Goal: Task Accomplishment & Management: Manage account settings

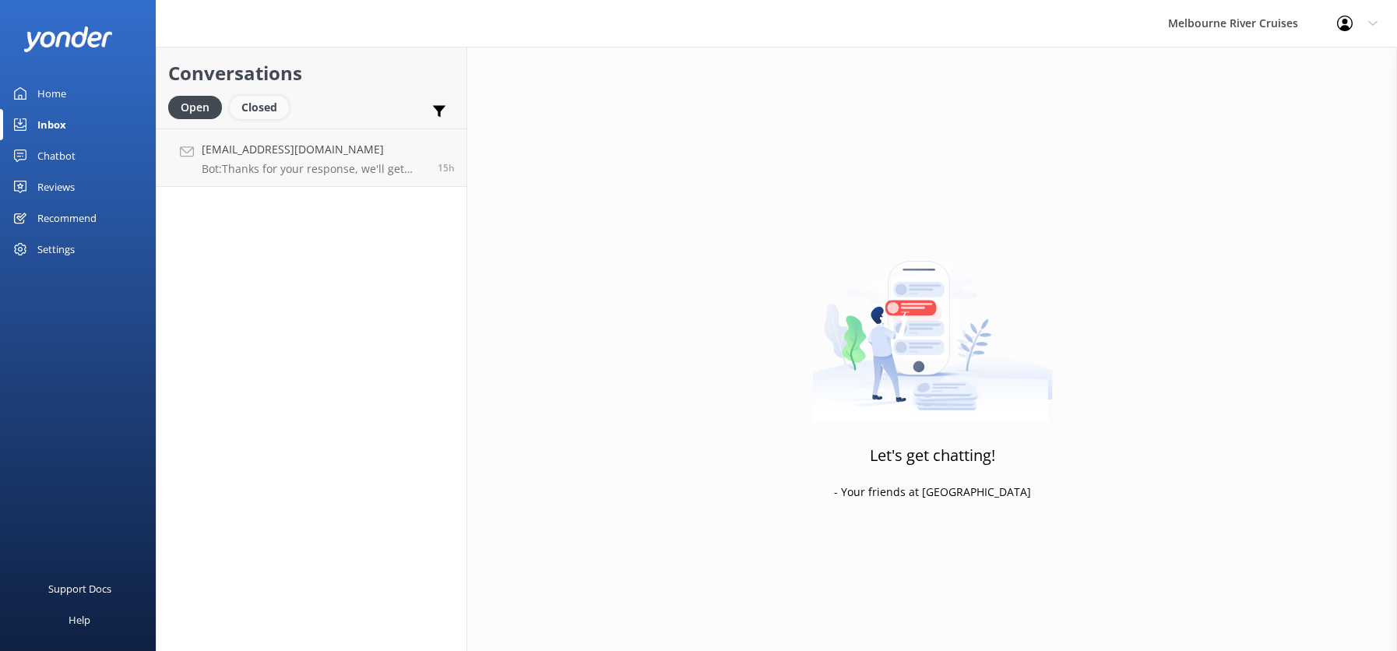
click at [255, 104] on div "Closed" at bounding box center [259, 107] width 59 height 23
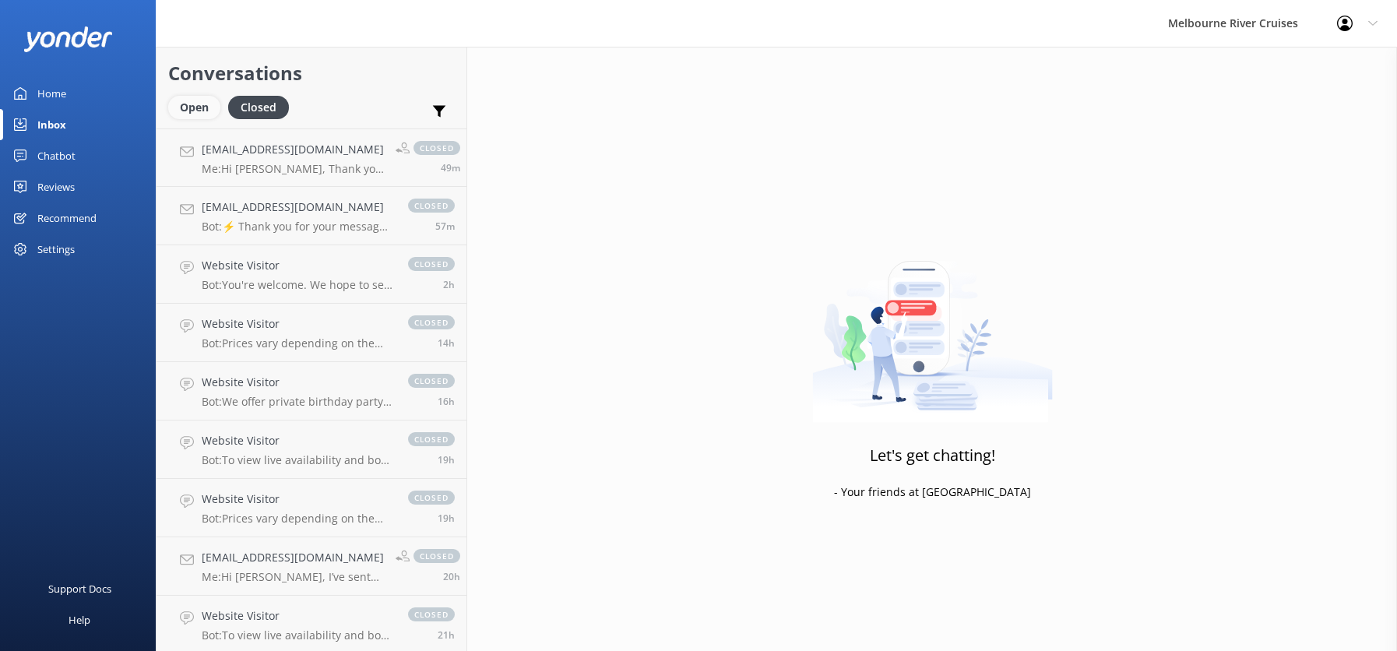
click at [192, 105] on div "Open" at bounding box center [194, 107] width 52 height 23
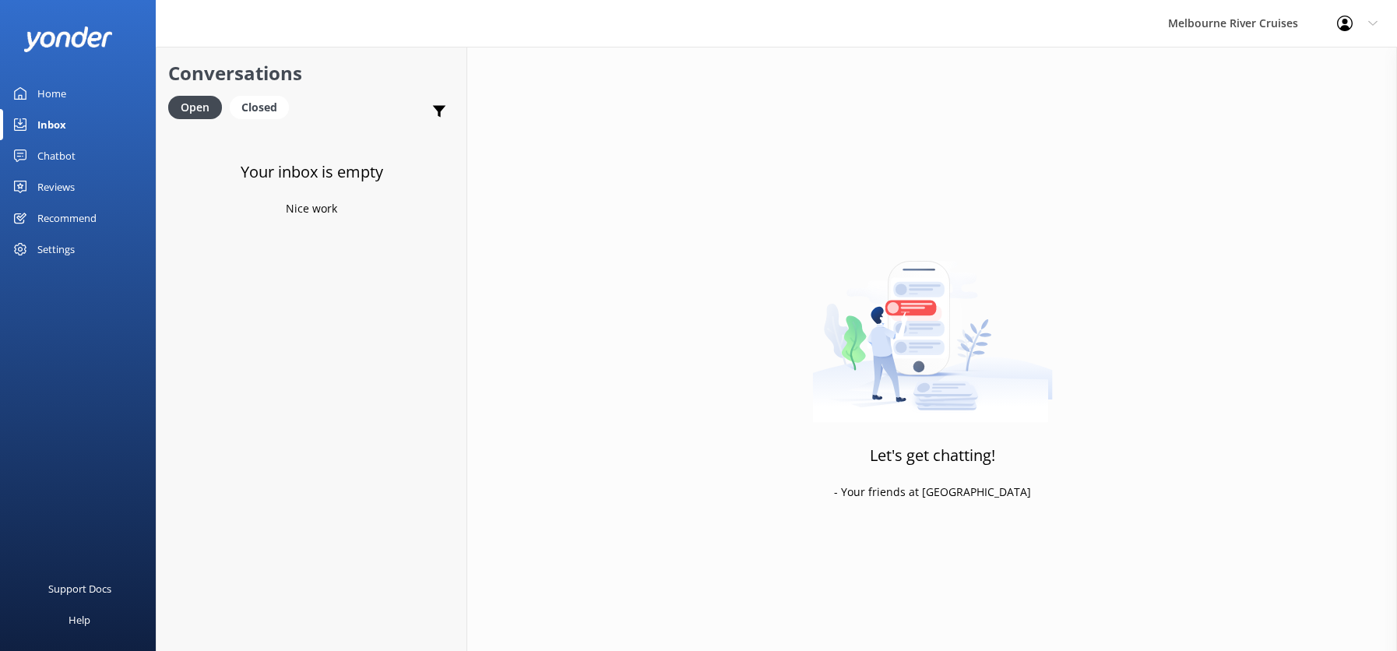
click at [58, 123] on div "Inbox" at bounding box center [51, 124] width 29 height 31
